Goal: Find specific fact: Find contact information

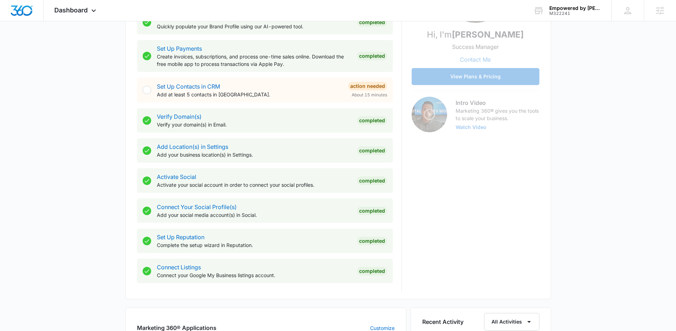
scroll to position [194, 0]
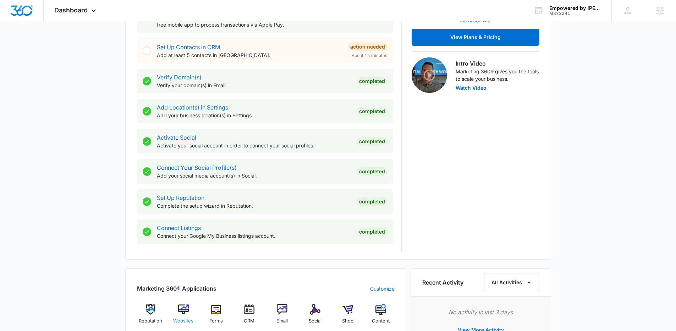
click at [185, 318] on span "Websites" at bounding box center [183, 321] width 20 height 7
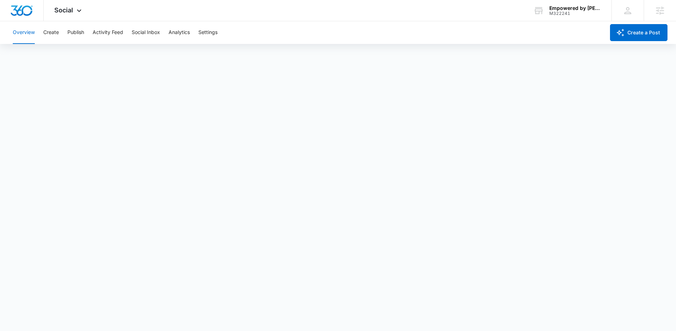
click at [40, 35] on div "Overview Create Publish Activity Feed Social Inbox Analytics Settings" at bounding box center [307, 32] width 597 height 23
click at [55, 35] on button "Create" at bounding box center [51, 32] width 16 height 23
click at [79, 32] on button "Publish" at bounding box center [75, 32] width 17 height 23
click at [63, 57] on button "Schedules" at bounding box center [54, 54] width 24 height 20
click at [54, 30] on button "Create" at bounding box center [51, 32] width 16 height 23
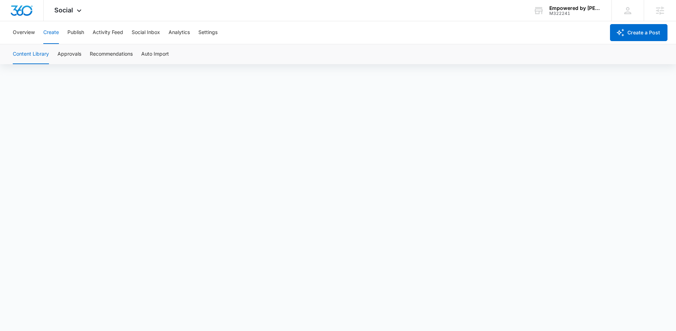
scroll to position [5, 0]
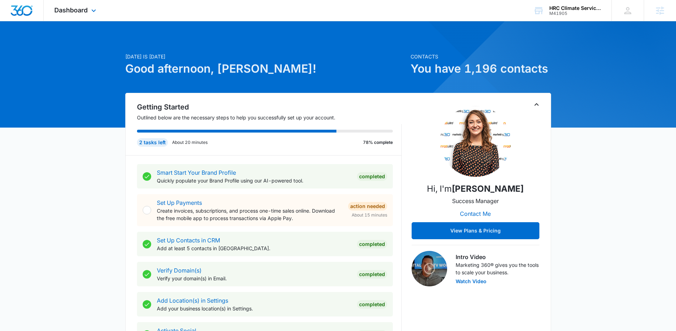
click at [81, 17] on div "Dashboard Apps Reputation Forms CRM Email Social Content Ads Intelligence Files…" at bounding box center [76, 10] width 65 height 21
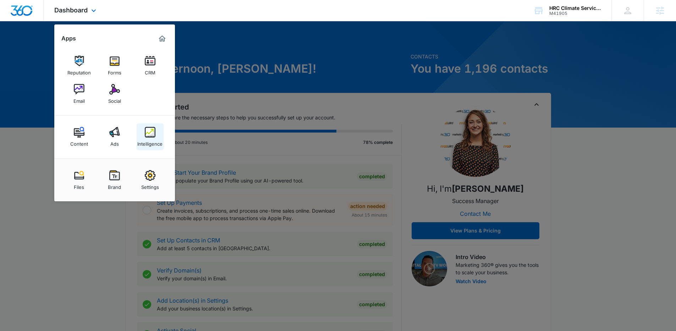
click at [145, 130] on img at bounding box center [150, 132] width 11 height 11
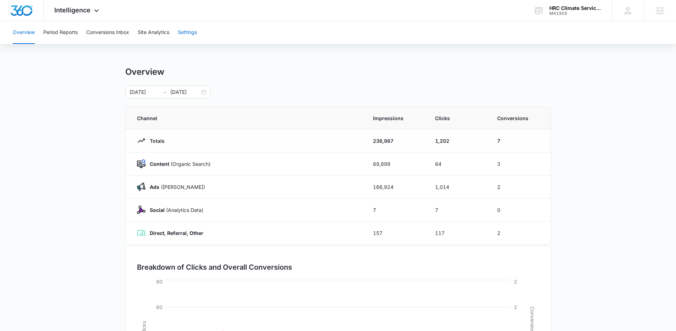
click at [184, 34] on button "Settings" at bounding box center [187, 32] width 19 height 23
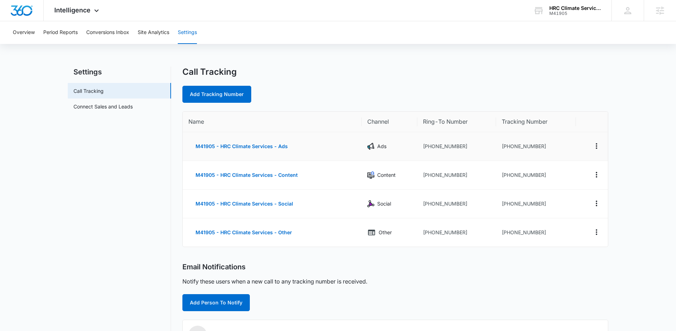
click at [461, 148] on td "+18013739440" at bounding box center [456, 146] width 78 height 29
drag, startPoint x: 438, startPoint y: 146, endPoint x: 429, endPoint y: 145, distance: 8.2
click at [429, 145] on td "+18013739440" at bounding box center [456, 146] width 78 height 29
copy td "8013739440"
